Goal: Task Accomplishment & Management: Complete application form

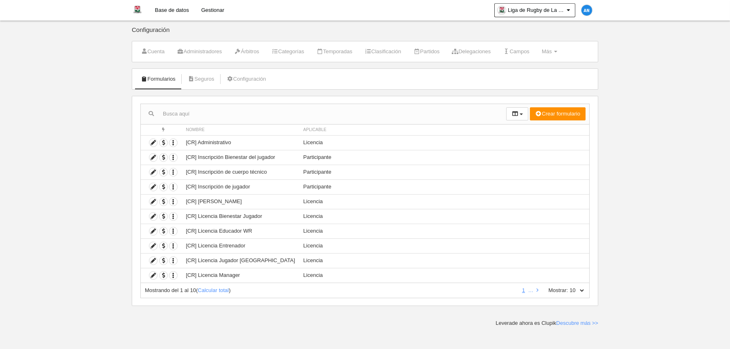
click at [577, 291] on select "10 25 50 100 500" at bounding box center [576, 289] width 17 height 7
select select "50"
click at [568, 286] on select "10 25 50 100 500" at bounding box center [576, 289] width 17 height 7
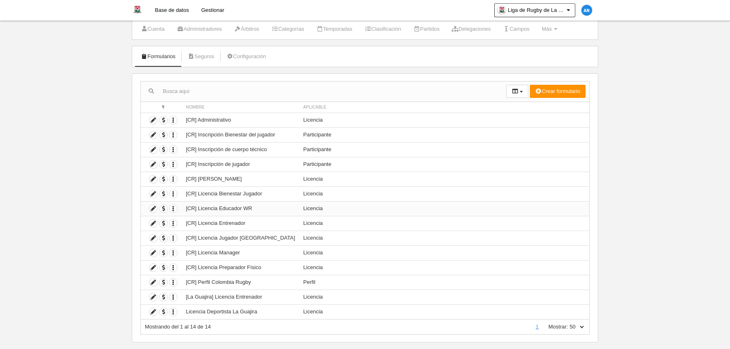
scroll to position [36, 0]
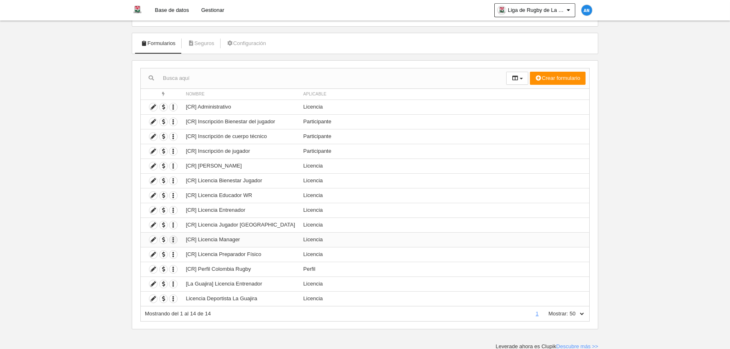
click at [173, 238] on icon "button" at bounding box center [173, 240] width 8 height 8
click at [196, 250] on span "Duplicar formulario" at bounding box center [203, 253] width 51 height 6
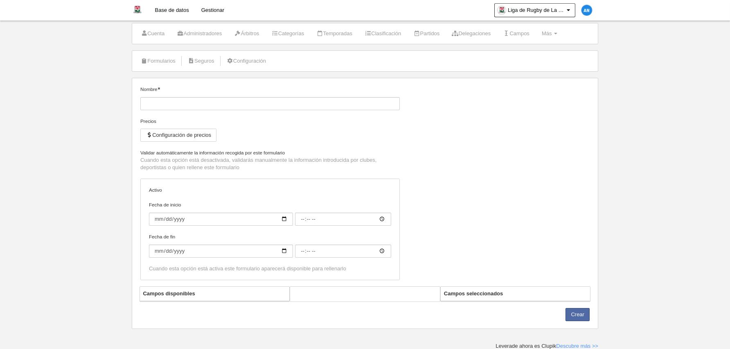
type input "[CR] Licencia Manager (Copia)"
checkbox input "true"
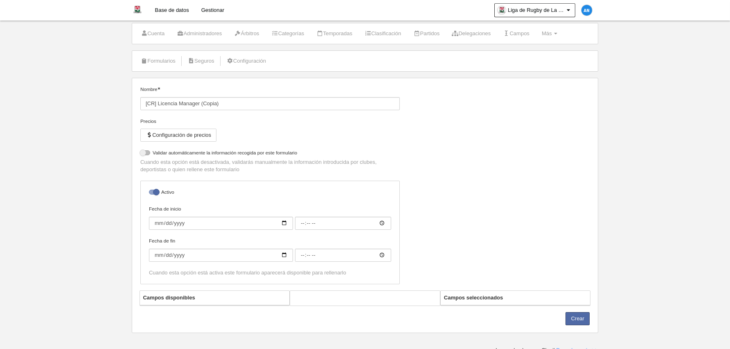
scroll to position [22, 0]
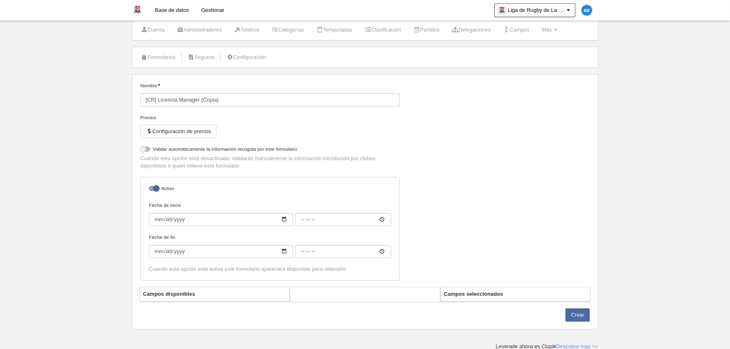
select select "selected"
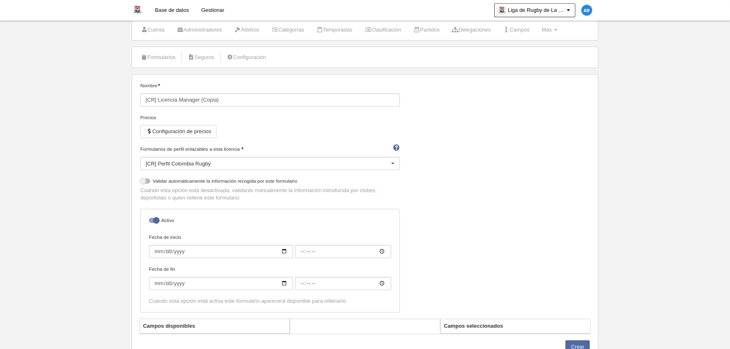
scroll to position [36, 0]
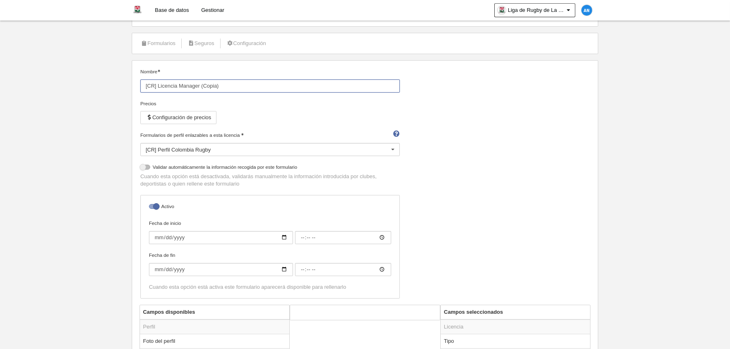
click at [154, 84] on input "[CR] Licencia Manager (Copia)" at bounding box center [269, 85] width 259 height 13
click at [259, 88] on input "[La Guajira] Licencia Manager (Copia)" at bounding box center [269, 85] width 259 height 13
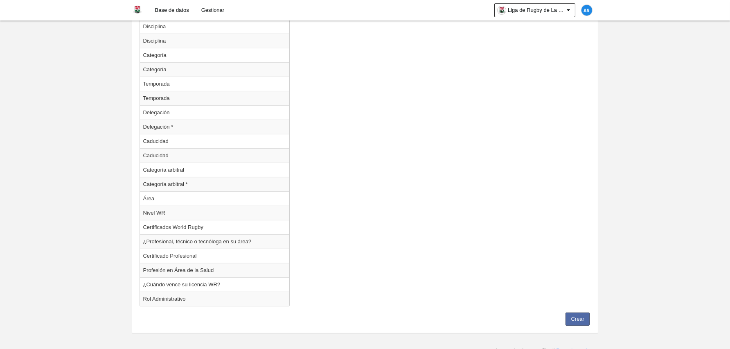
scroll to position [826, 0]
type input "[La Guajira] Licencia Manager"
click at [580, 314] on button "Crear" at bounding box center [578, 315] width 24 height 13
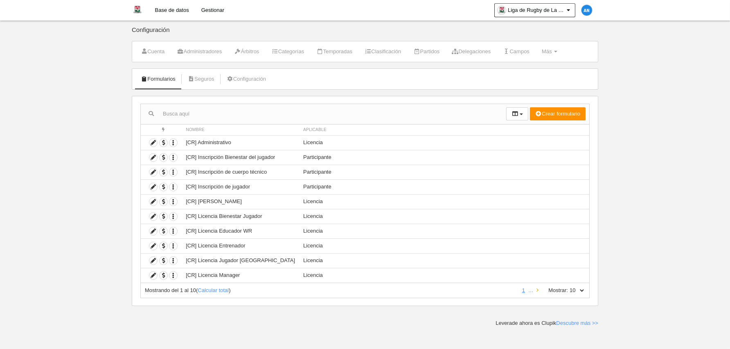
click at [540, 292] on link at bounding box center [537, 290] width 5 height 6
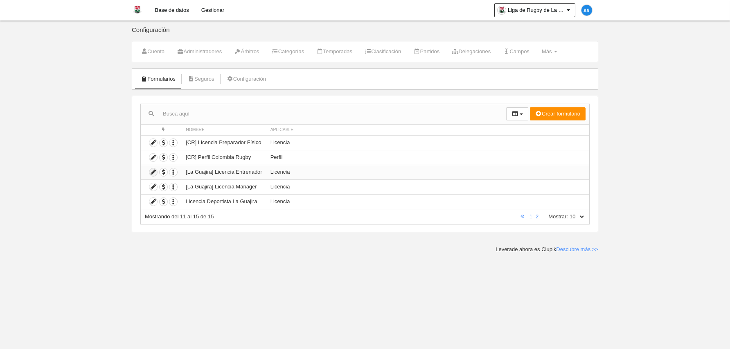
click at [153, 171] on icon at bounding box center [153, 172] width 8 height 8
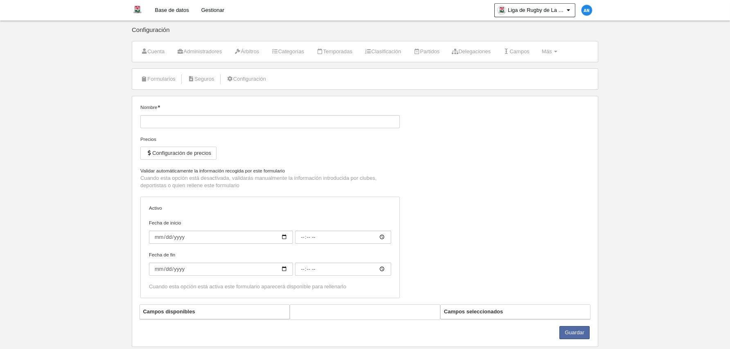
type input "[La Guajira] Licencia Entrenador"
checkbox input "true"
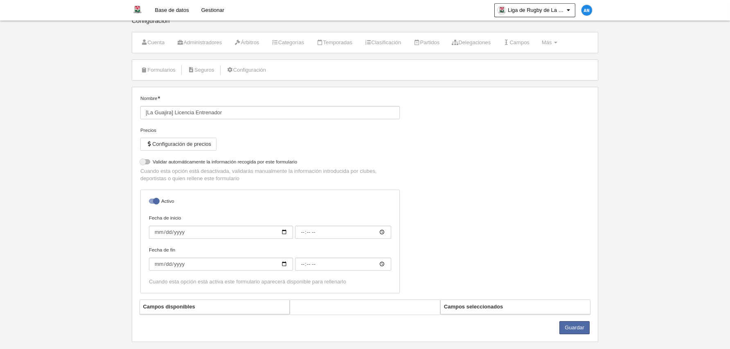
scroll to position [22, 0]
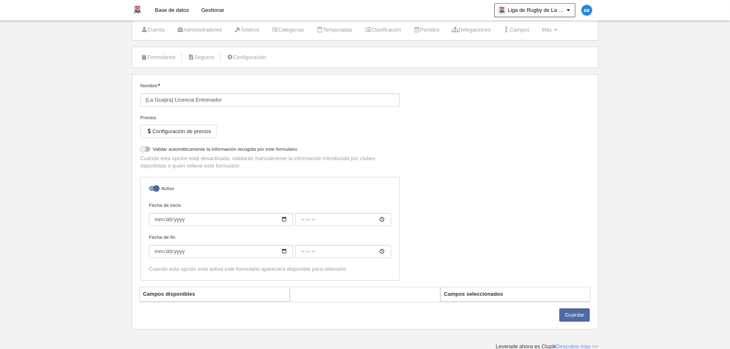
select select "selected"
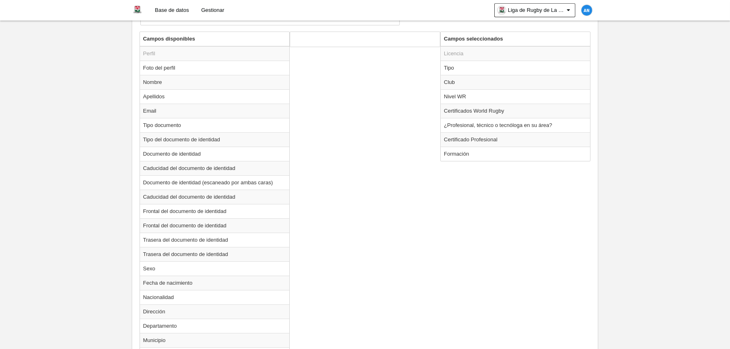
scroll to position [267, 0]
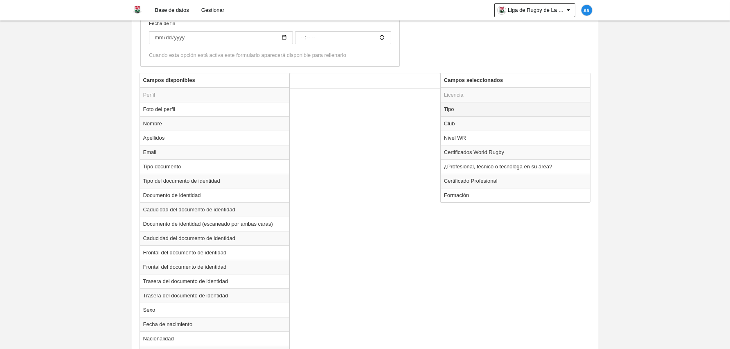
click at [477, 109] on td "Tipo" at bounding box center [516, 109] width 150 height 14
radio input "true"
select select "staff"
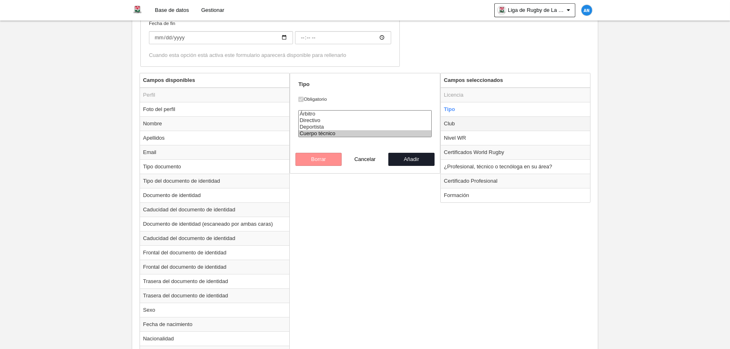
click at [476, 126] on td "Club" at bounding box center [516, 123] width 150 height 14
radio input "false"
radio input "true"
select select
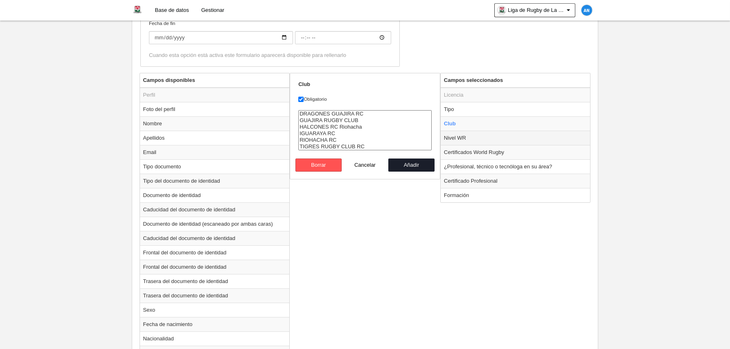
click at [482, 136] on td "Nivel WR" at bounding box center [516, 138] width 150 height 14
radio input "false"
radio input "true"
select select
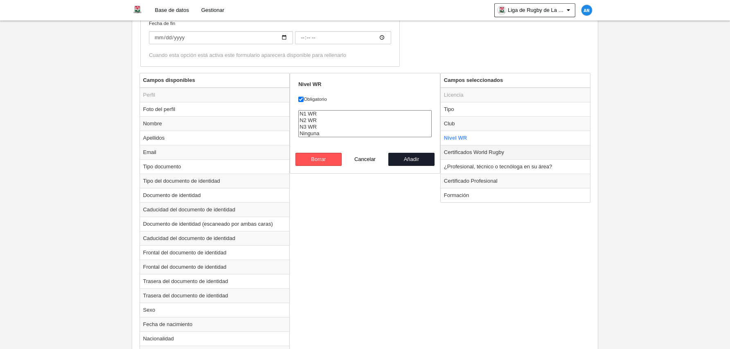
click at [521, 156] on td "Certificados World Rugby" at bounding box center [516, 152] width 150 height 14
radio input "false"
radio input "true"
checkbox input "false"
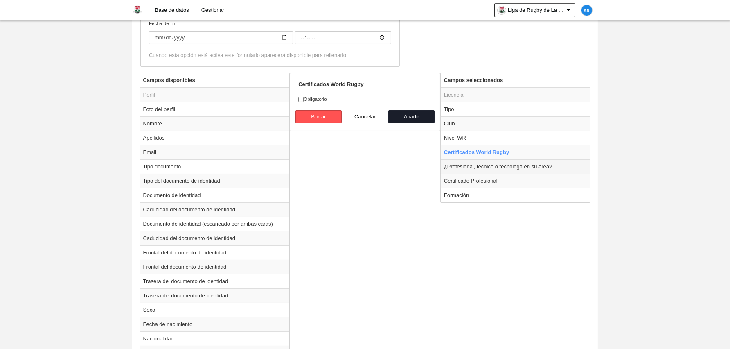
click at [524, 165] on td "¿Profesional, técnico o tecnóloga en su área?" at bounding box center [516, 166] width 150 height 14
radio input "false"
radio input "true"
checkbox input "true"
select select
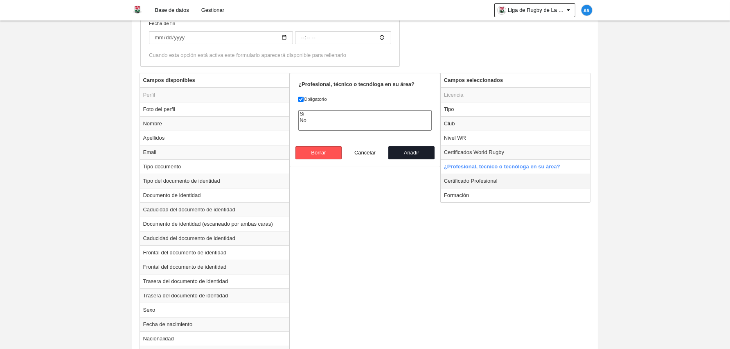
click at [509, 178] on td "Certificado Profesional" at bounding box center [516, 181] width 150 height 14
radio input "false"
radio input "true"
checkbox input "false"
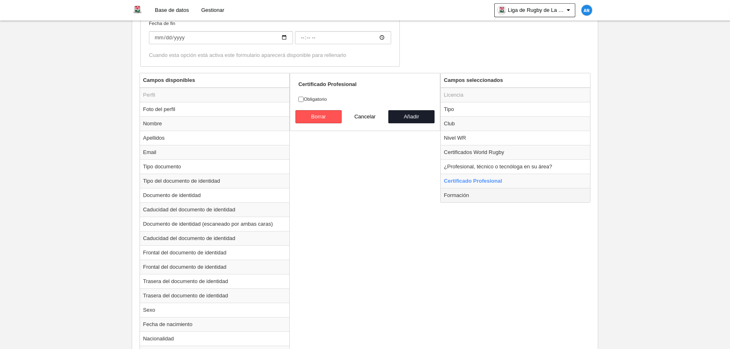
click at [505, 190] on td "Formación" at bounding box center [516, 195] width 150 height 14
radio input "false"
radio input "true"
checkbox input "true"
select select
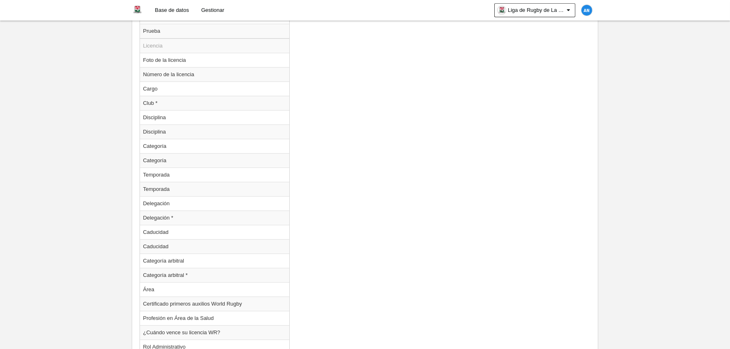
scroll to position [783, 0]
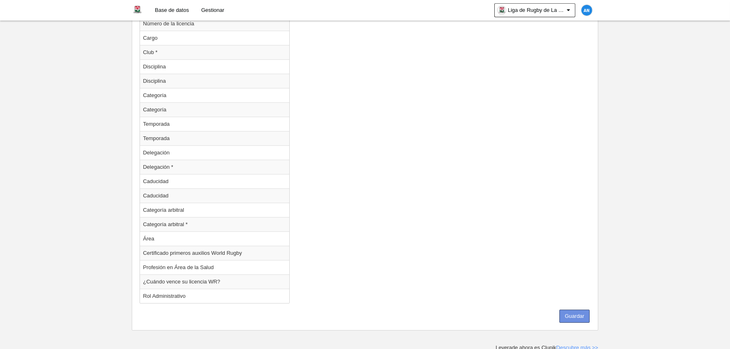
click at [566, 316] on button "Guardar" at bounding box center [574, 315] width 30 height 13
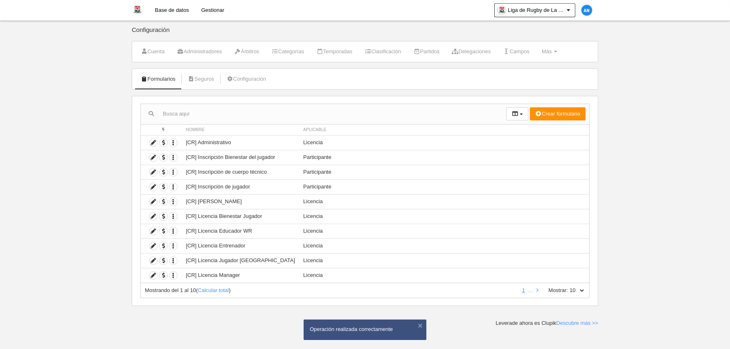
click at [216, 9] on link "Gestionar" at bounding box center [212, 10] width 35 height 20
